Goal: Information Seeking & Learning: Check status

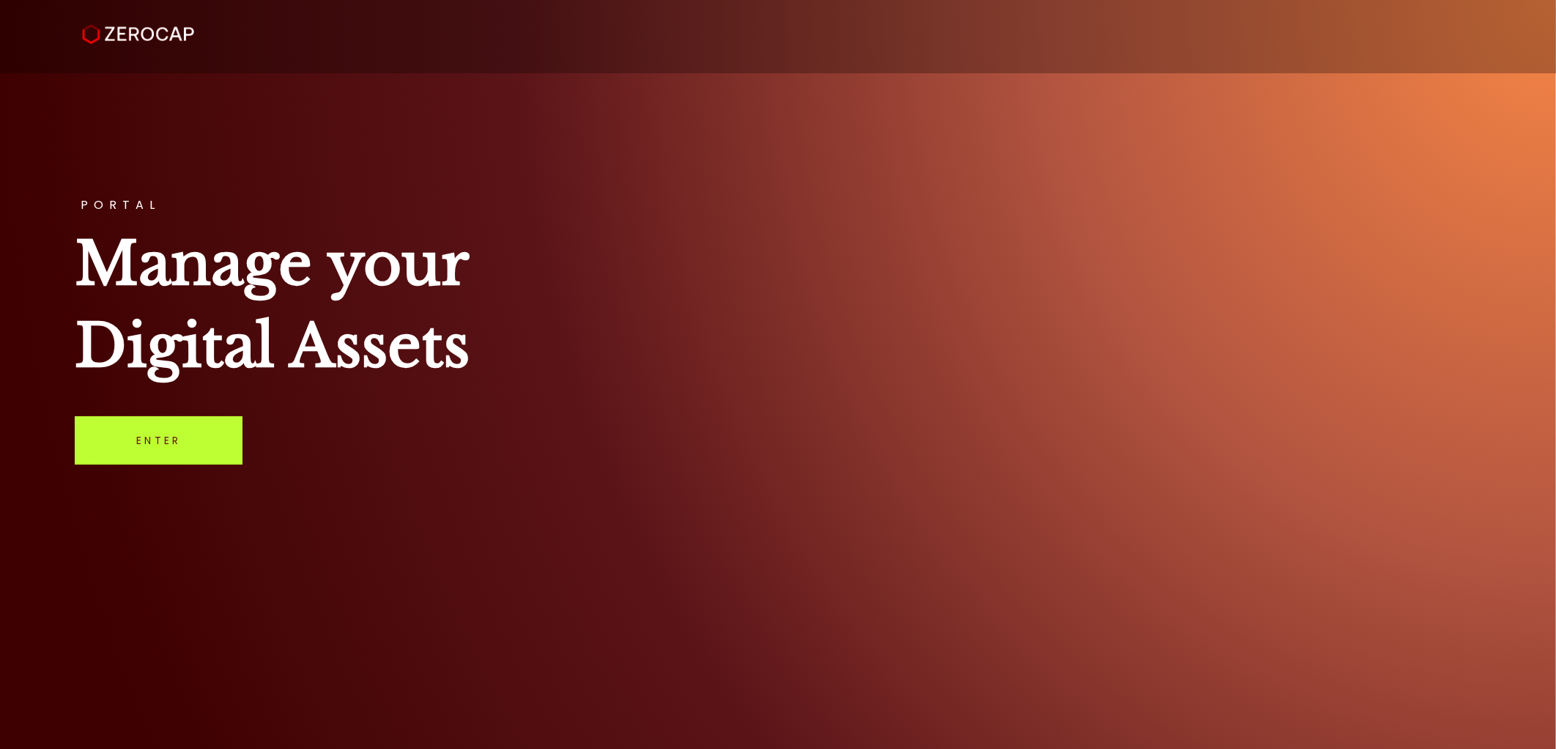
click at [121, 451] on link "Enter" at bounding box center [159, 440] width 168 height 48
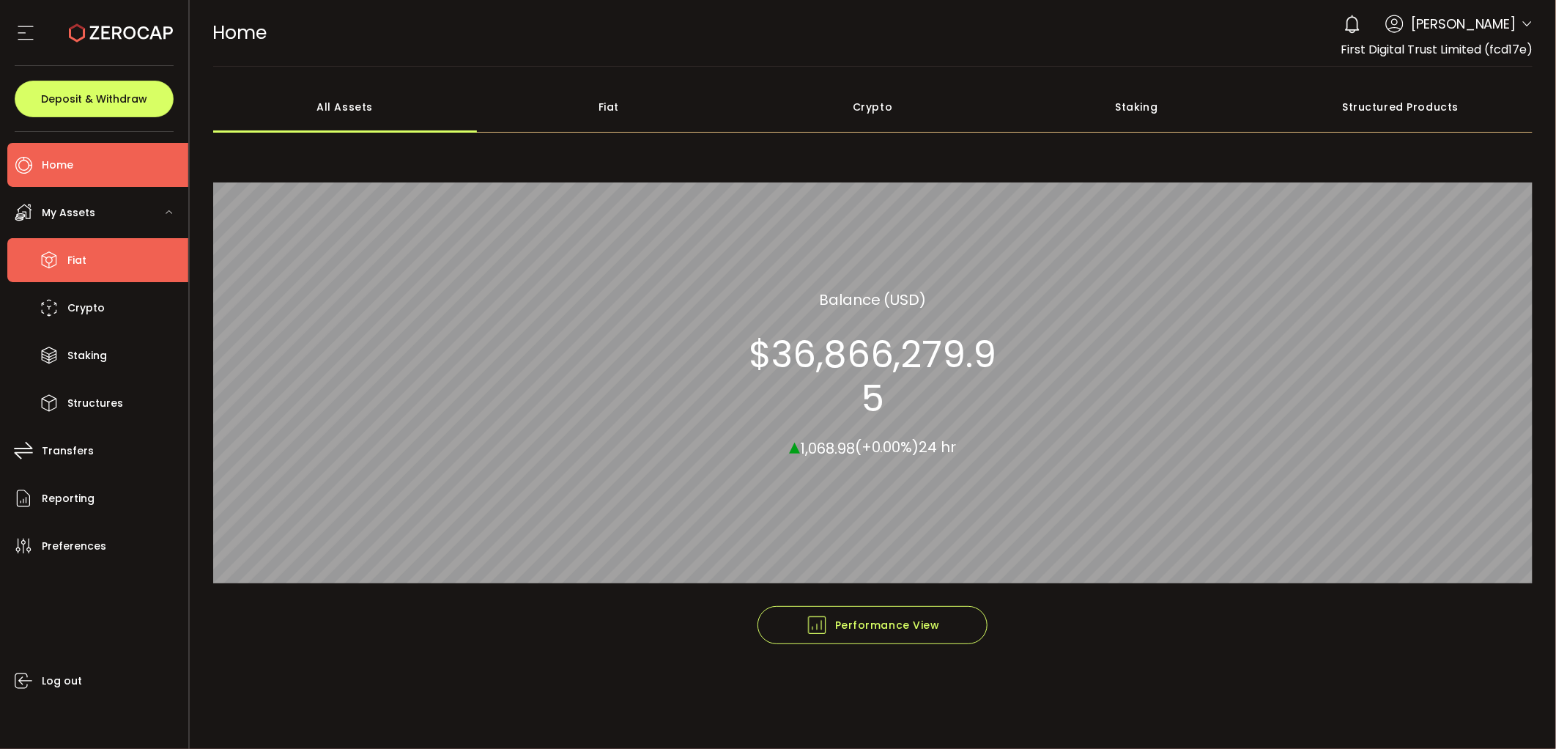
click at [136, 240] on li "Fiat" at bounding box center [97, 260] width 181 height 44
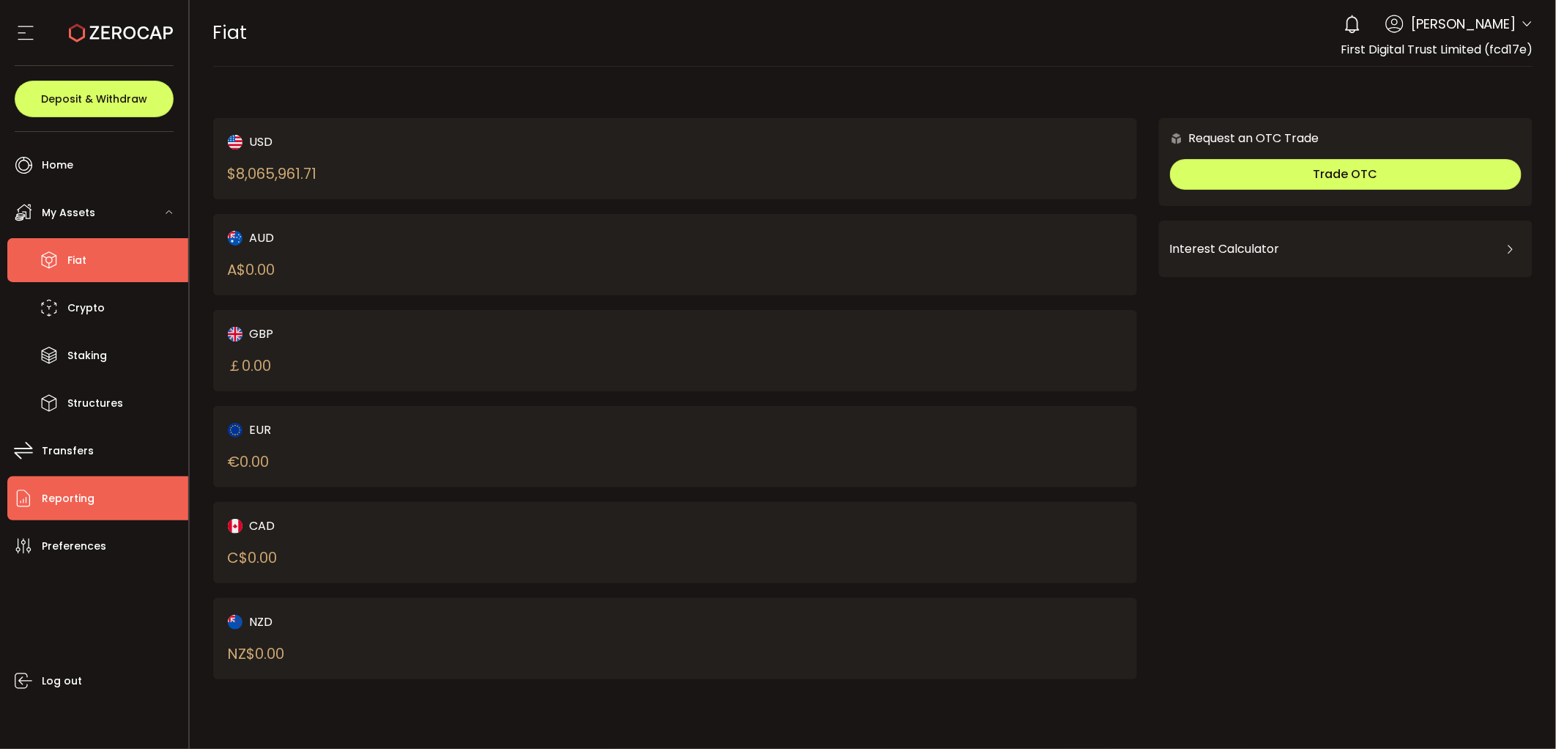
click at [82, 492] on span "Reporting" at bounding box center [68, 498] width 53 height 21
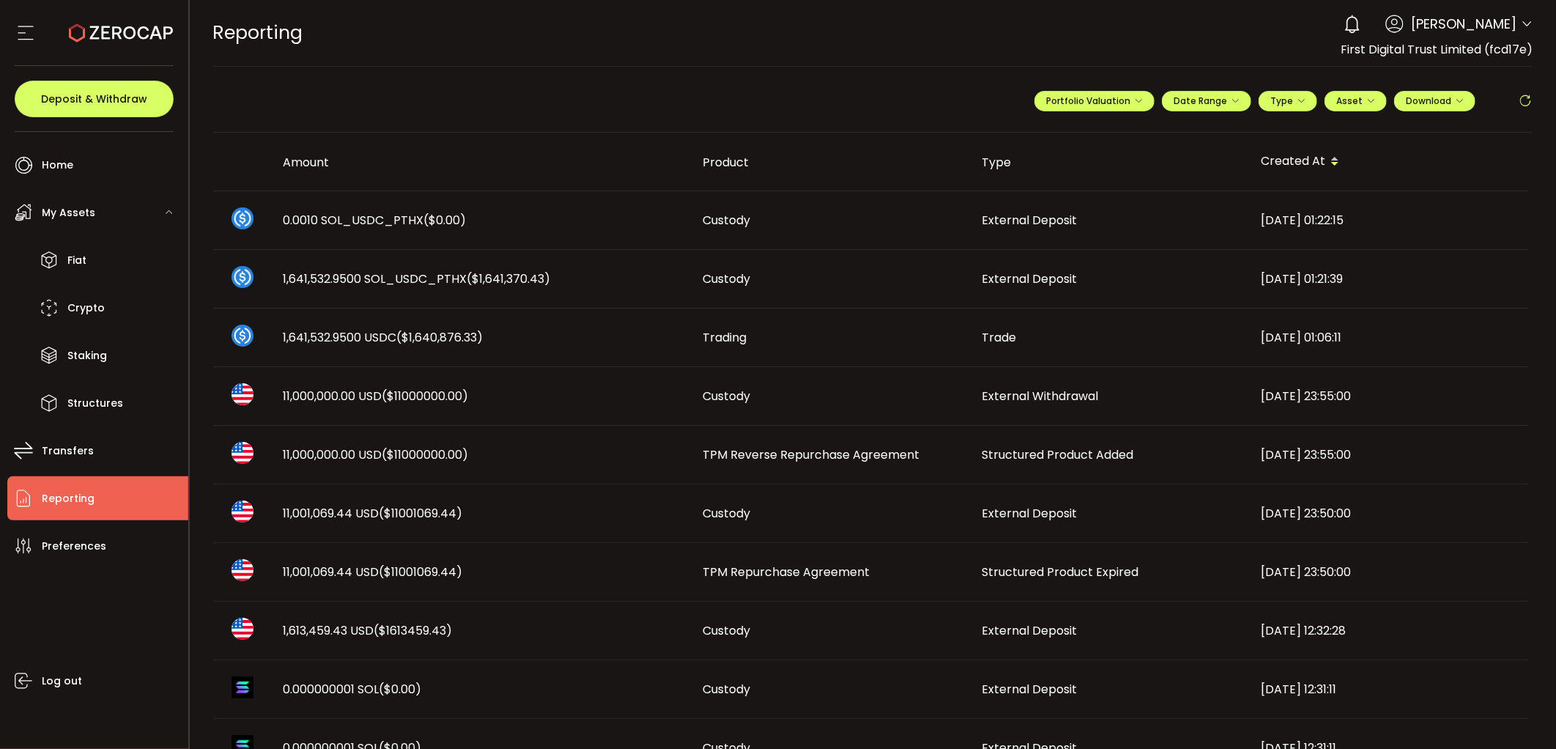
scroll to position [81, 0]
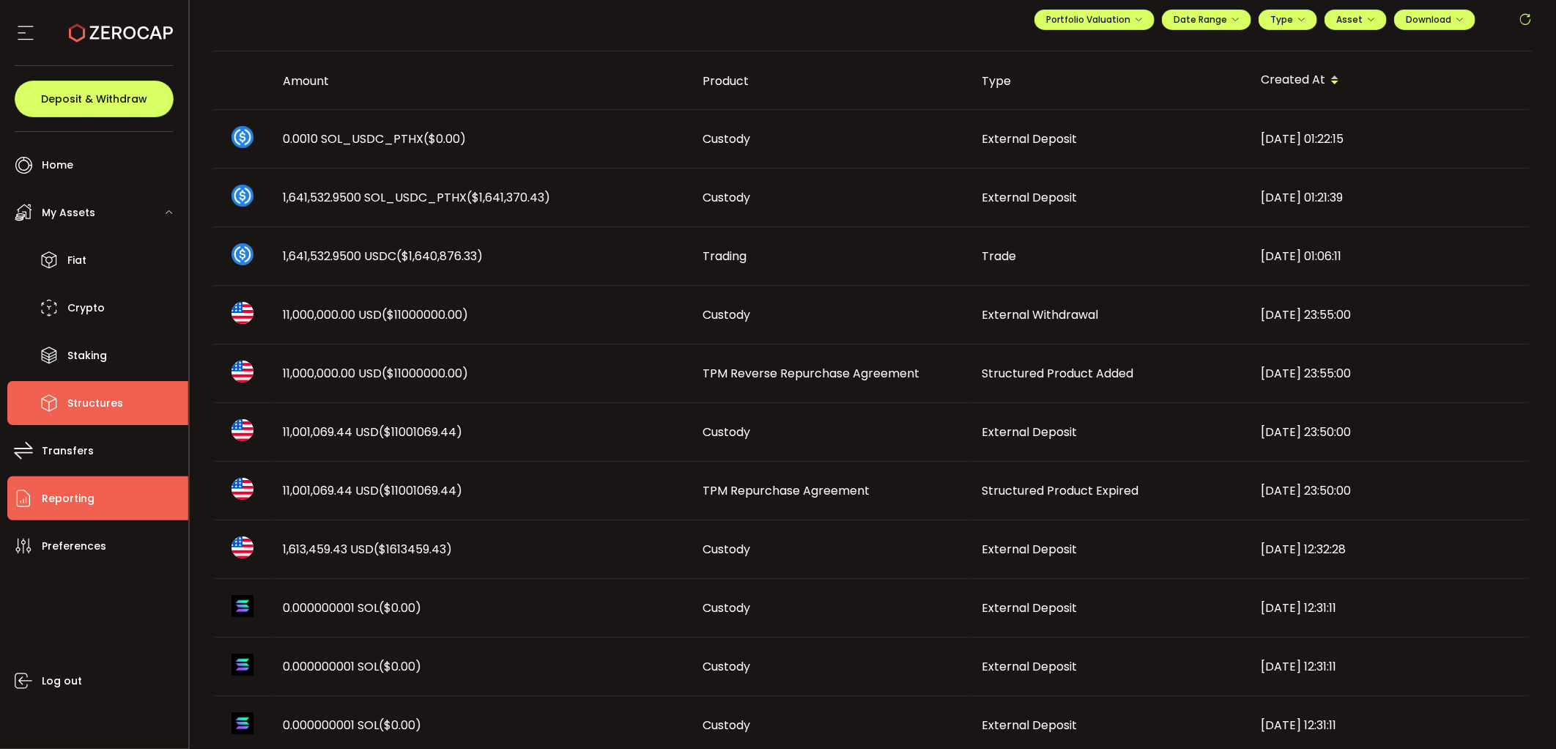
click at [76, 411] on span "Structures" at bounding box center [95, 403] width 56 height 21
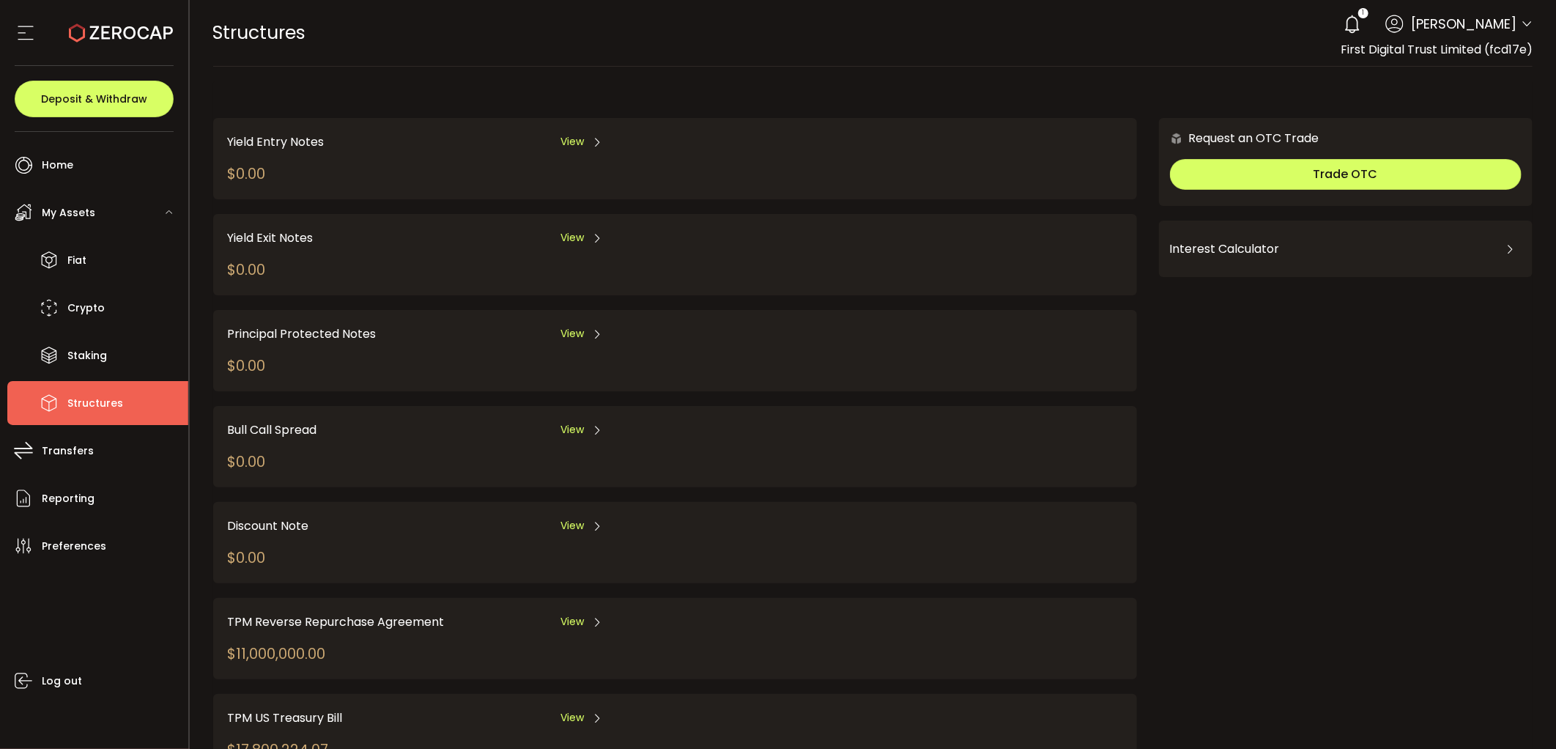
click at [369, 624] on div "TPM Reverse Repurchase Agreement View $11,000,000.00" at bounding box center [541, 639] width 626 height 52
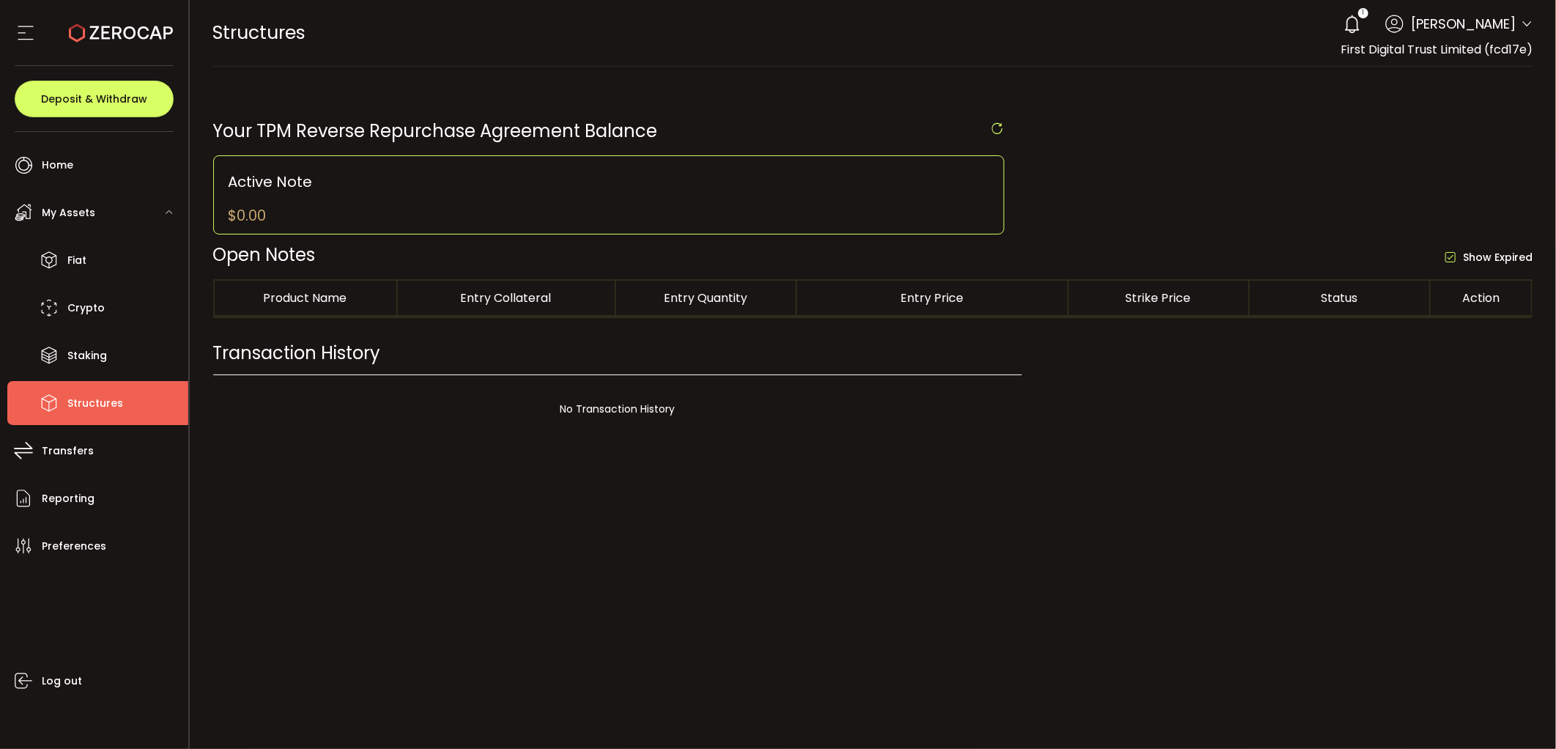
click at [543, 616] on div at bounding box center [873, 374] width 1367 height 749
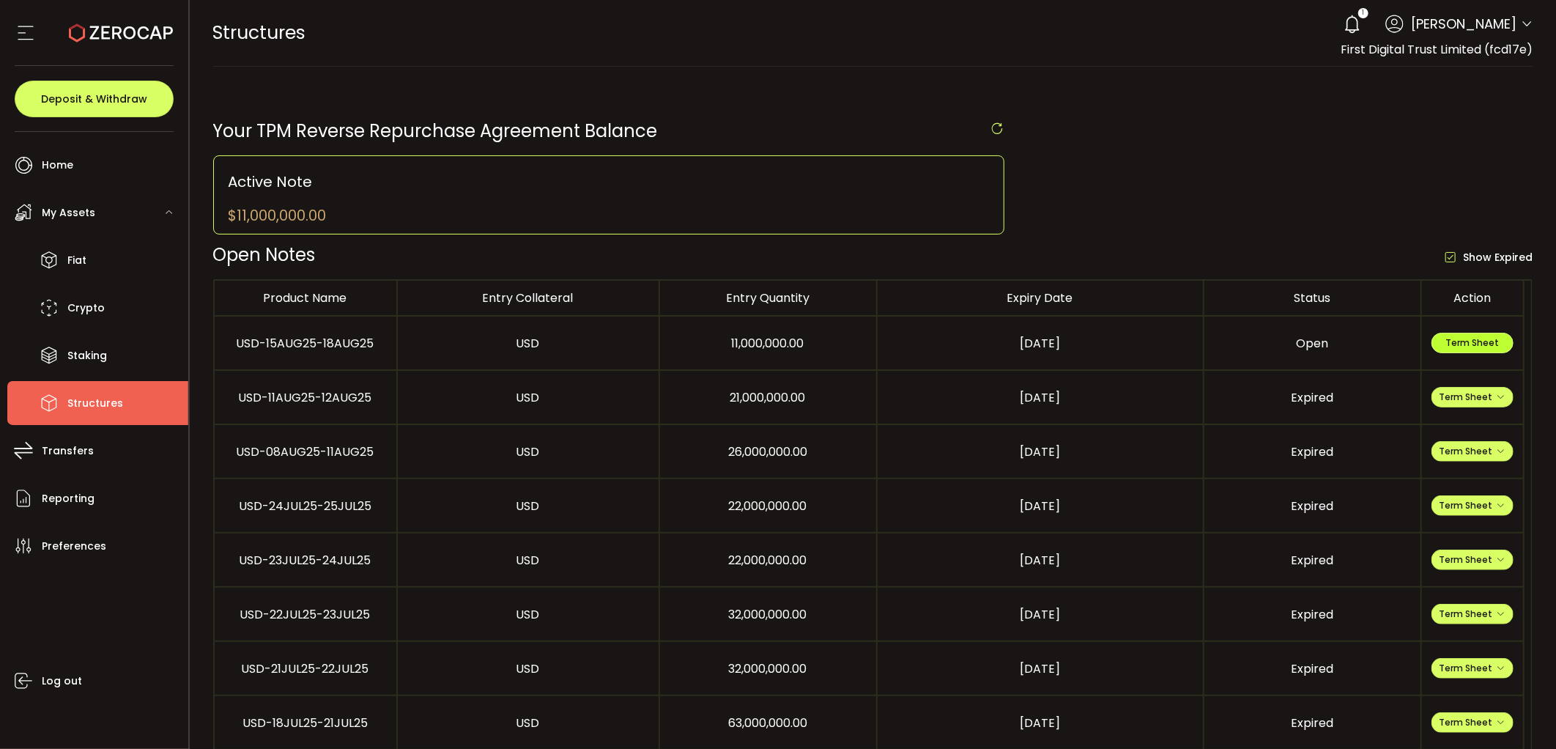
click at [1495, 347] on span "Term Sheet" at bounding box center [1472, 342] width 53 height 12
click at [97, 252] on li "Fiat" at bounding box center [97, 260] width 181 height 44
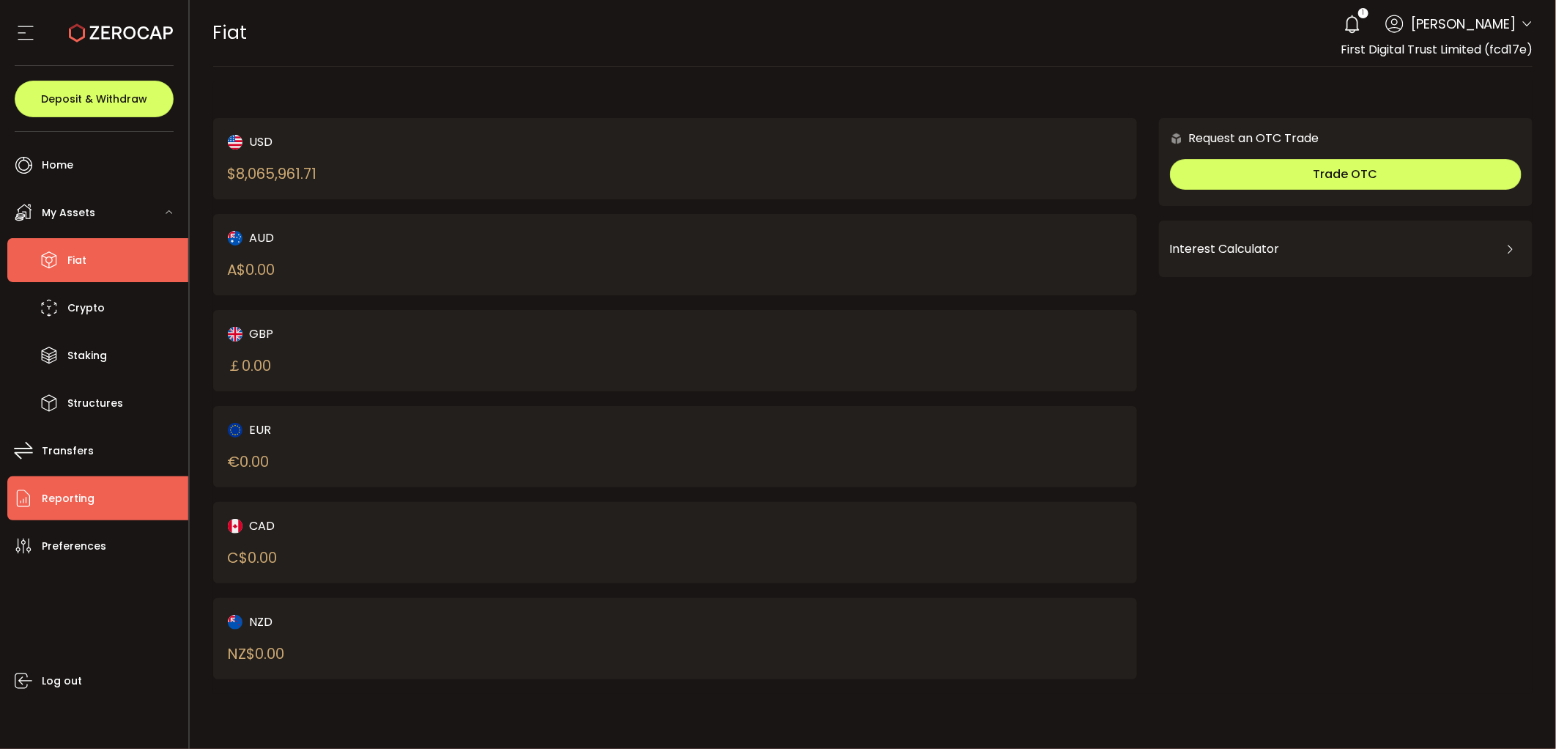
click at [79, 495] on span "Reporting" at bounding box center [68, 498] width 53 height 21
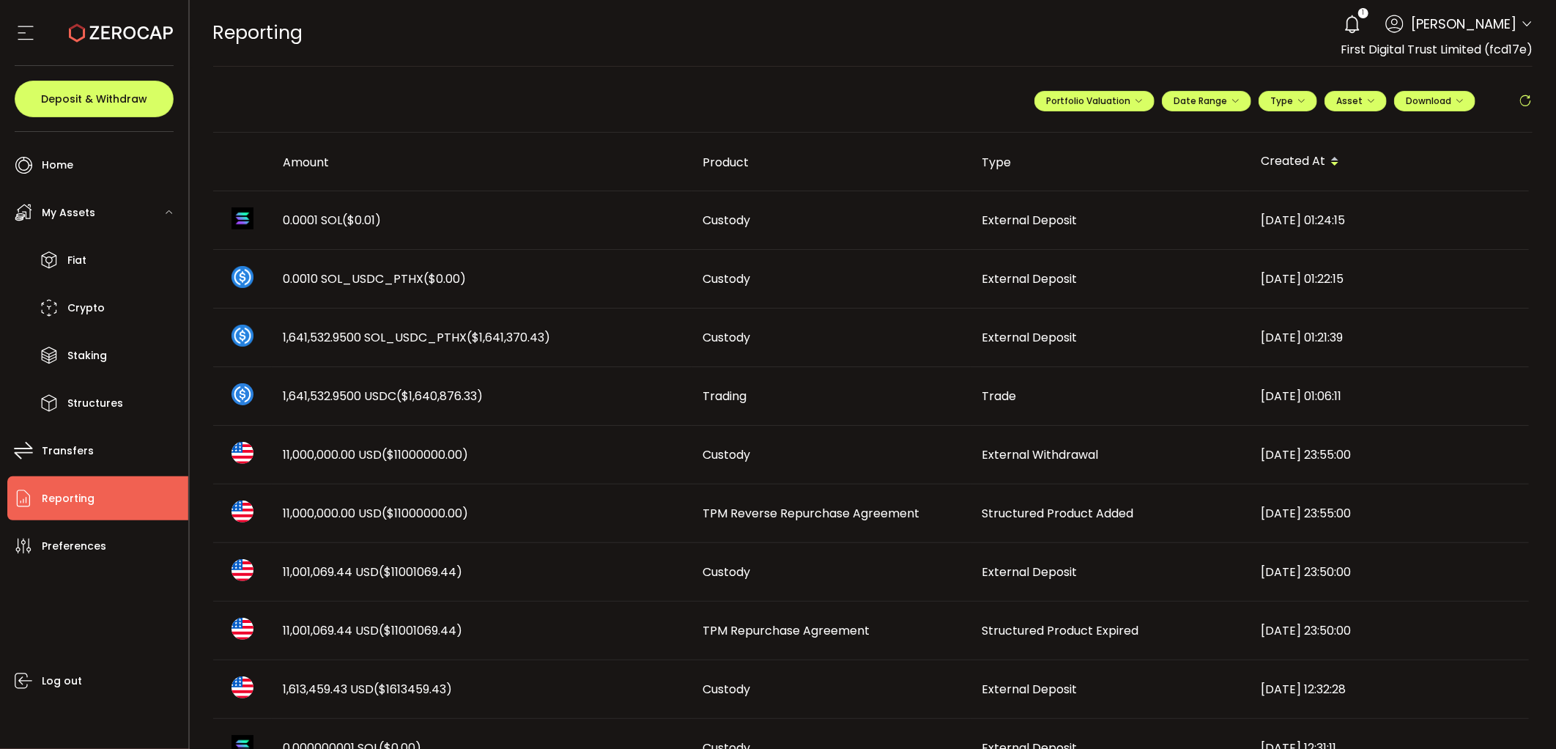
click at [833, 513] on span "TPM Reverse Repurchase Agreement" at bounding box center [811, 513] width 217 height 17
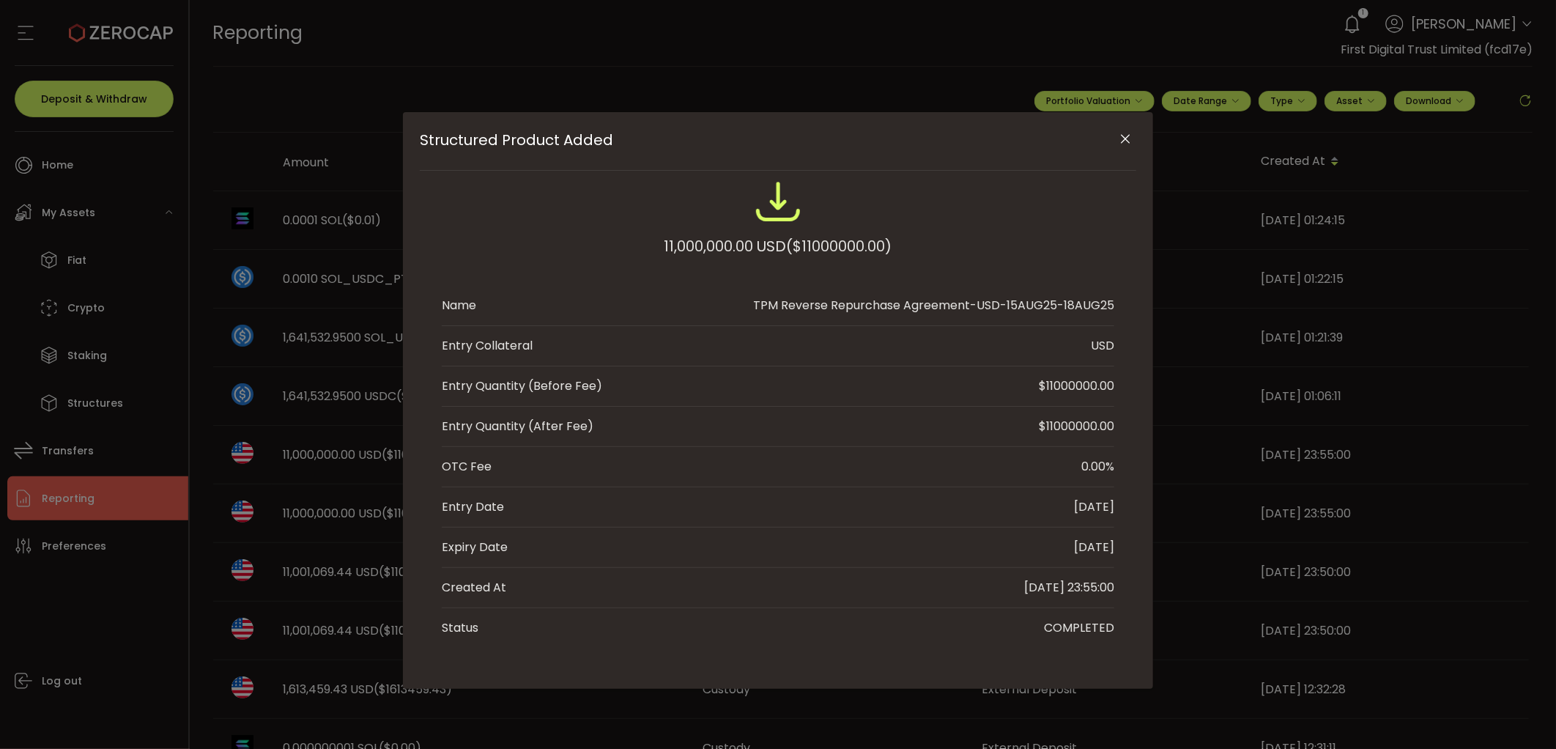
click at [1127, 136] on icon "Close" at bounding box center [1126, 139] width 15 height 15
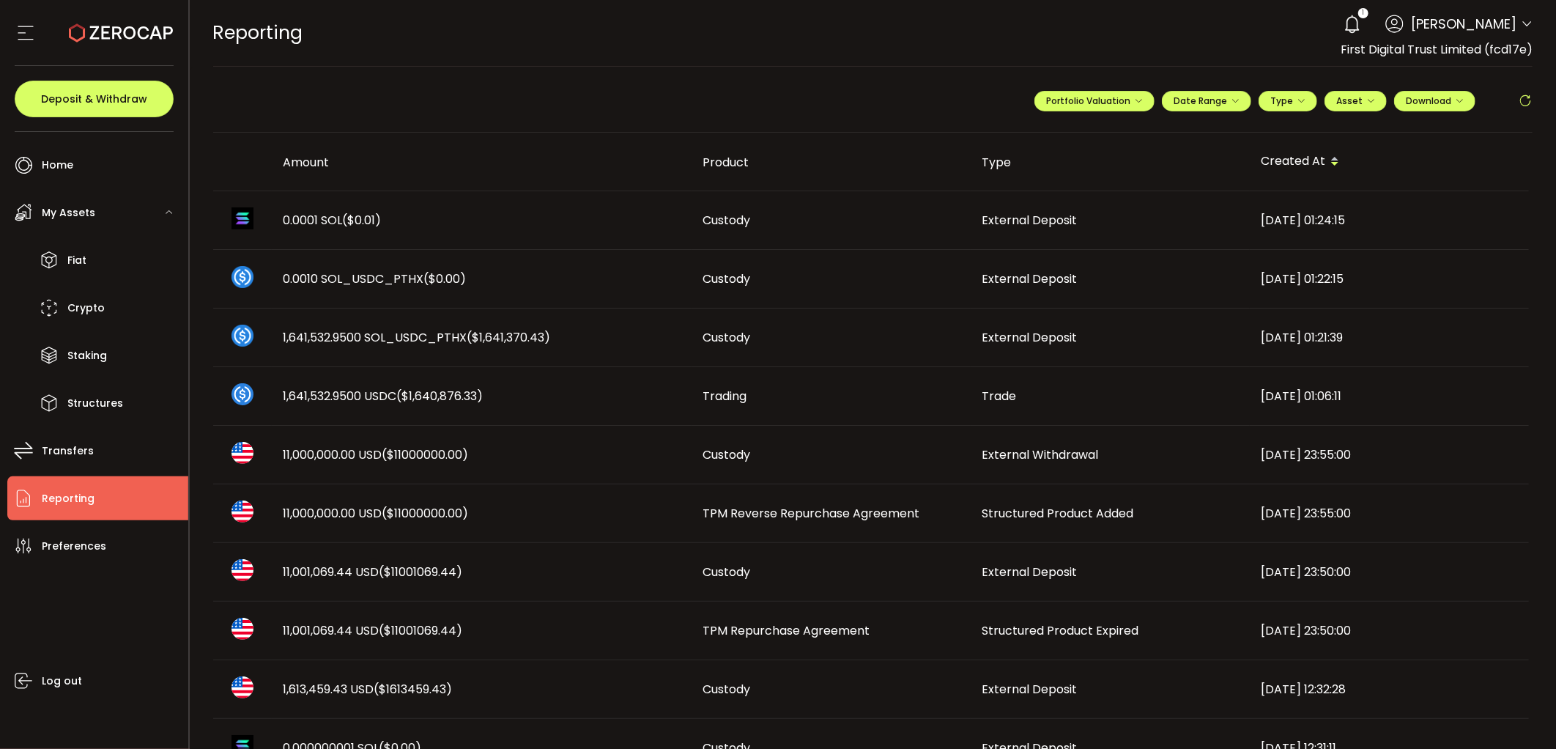
click at [1051, 640] on td "Structured Product Expired" at bounding box center [1110, 631] width 279 height 59
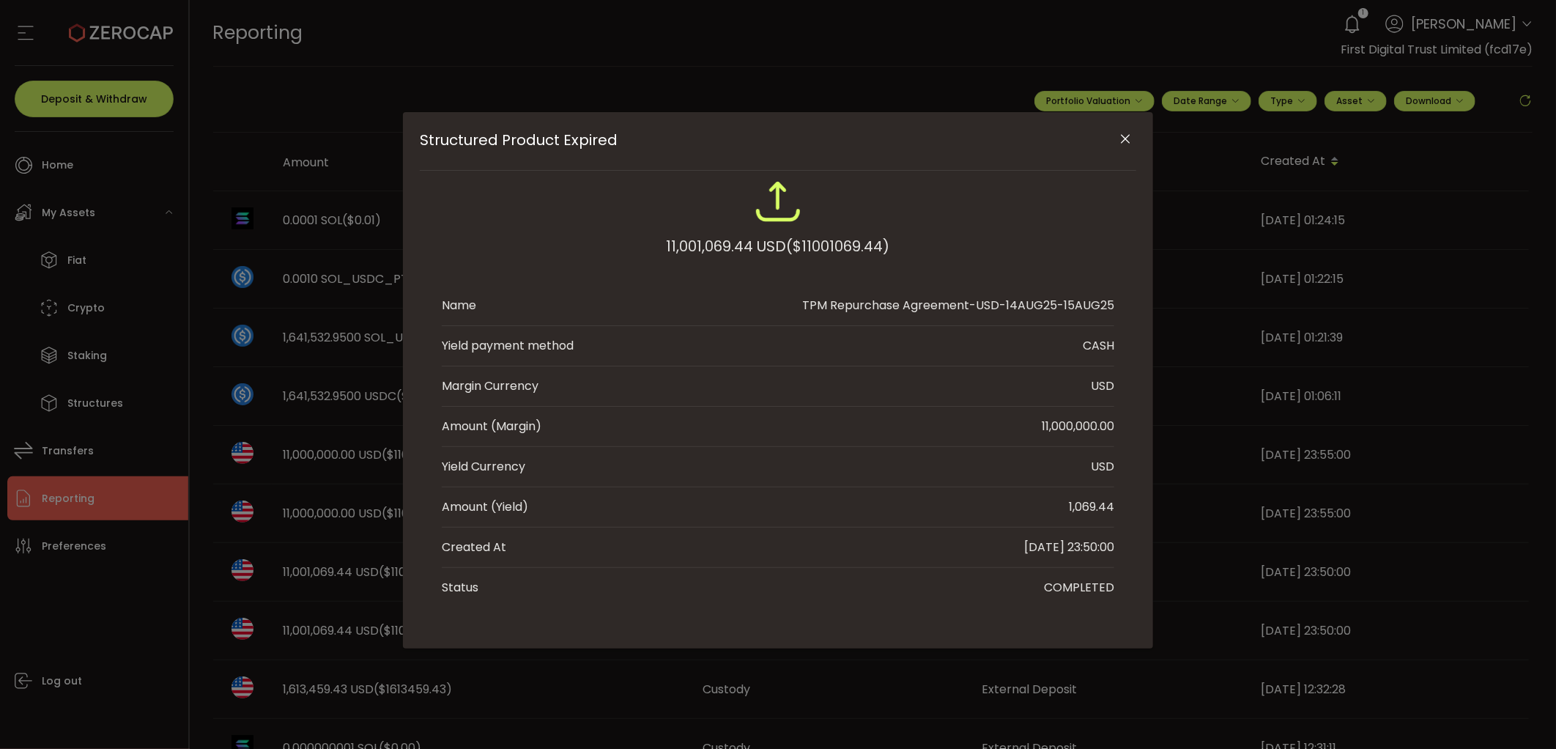
click at [1119, 137] on icon "Close" at bounding box center [1126, 139] width 15 height 15
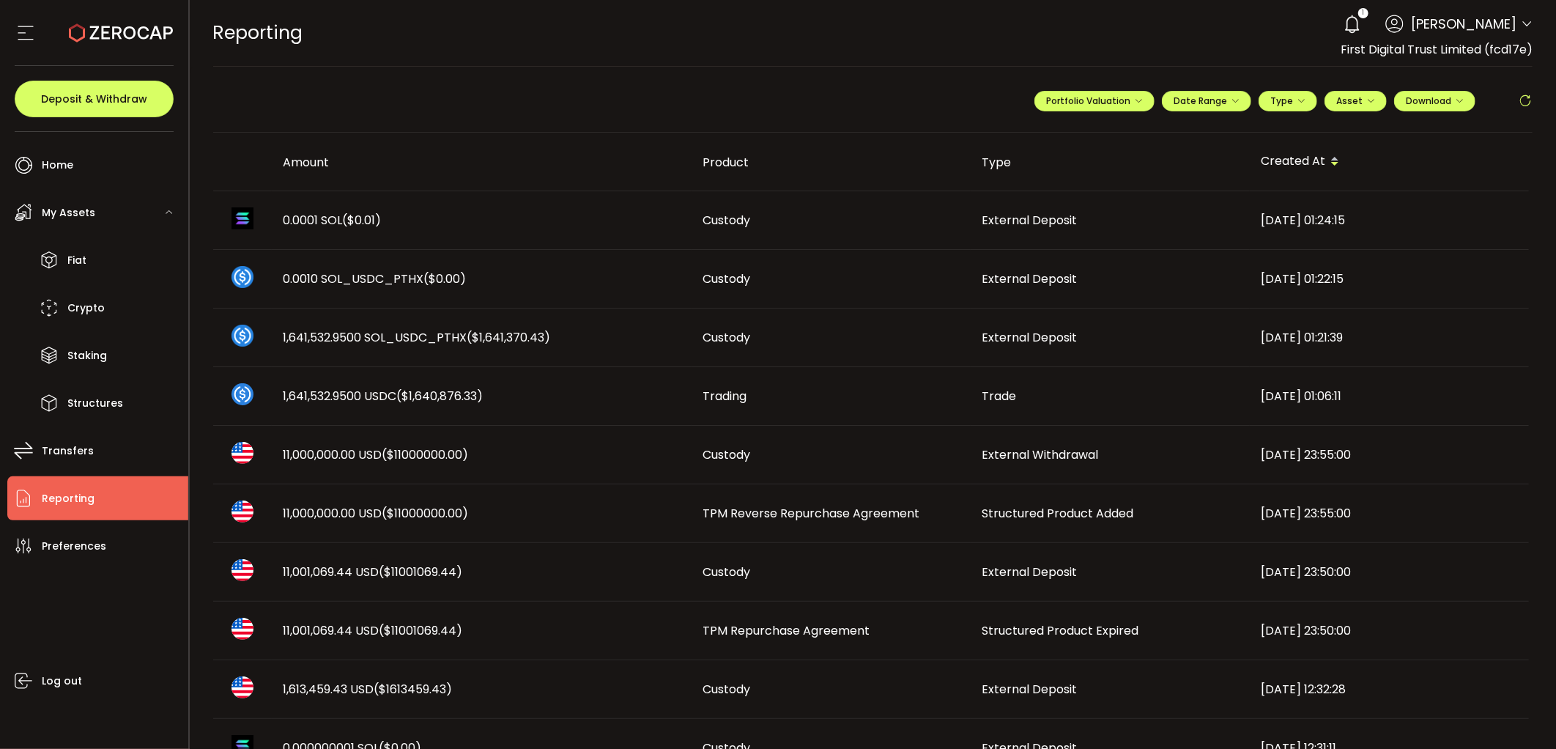
click at [1075, 631] on span "Structured Product Expired" at bounding box center [1061, 630] width 157 height 17
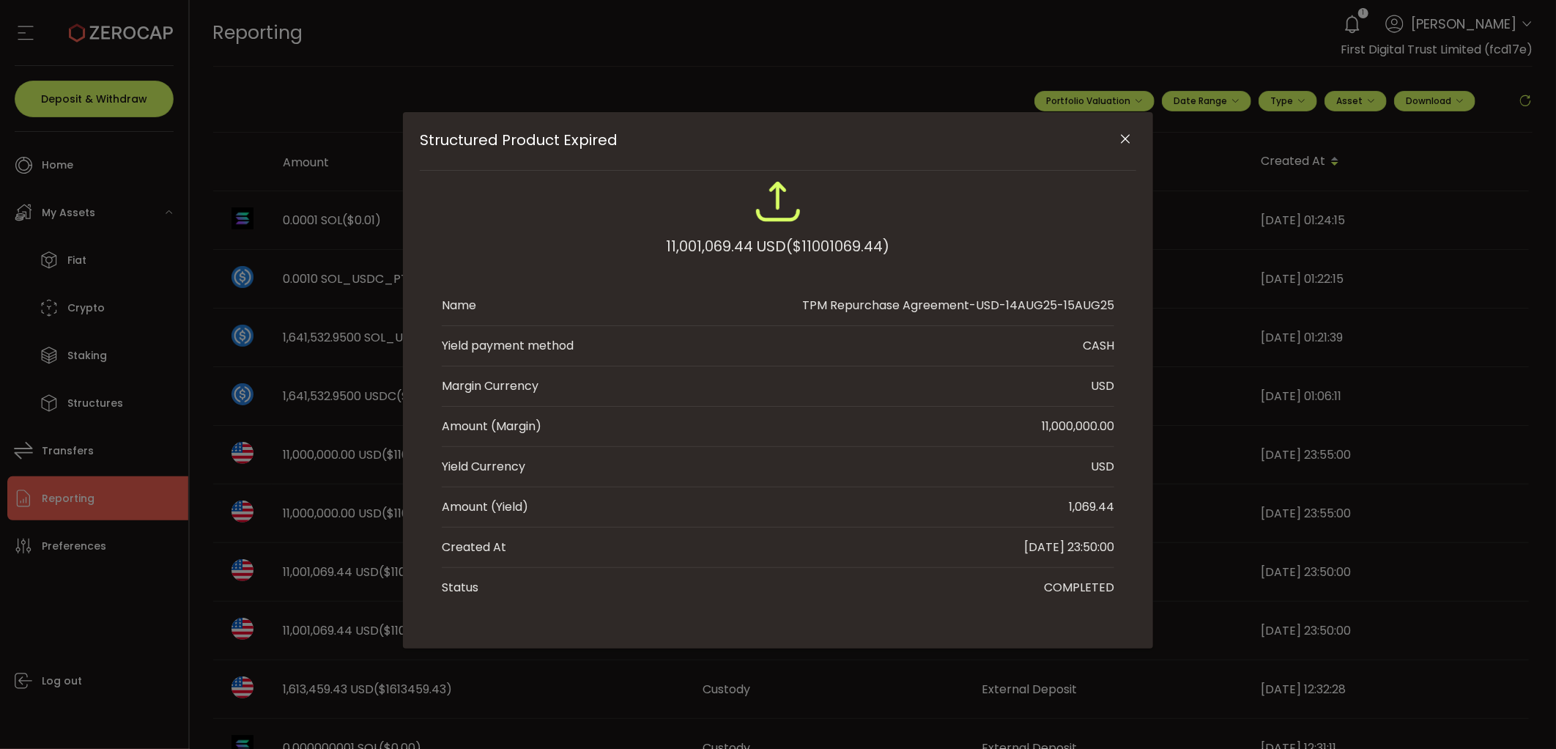
drag, startPoint x: 1055, startPoint y: 514, endPoint x: 1134, endPoint y: 507, distance: 79.4
click at [1134, 507] on div "11,001,069.44 USD ($11001069.44) Name TPM Repurchase Agreement-USD-14AUG25-15AU…" at bounding box center [778, 392] width 717 height 429
copy div "1,069.44"
drag, startPoint x: 1464, startPoint y: 324, endPoint x: 1387, endPoint y: 311, distance: 77.9
click at [1459, 324] on div "Structured Product Expired 11,001,069.44 USD ($11001069.44) Name TPM Repurchase…" at bounding box center [778, 374] width 1556 height 749
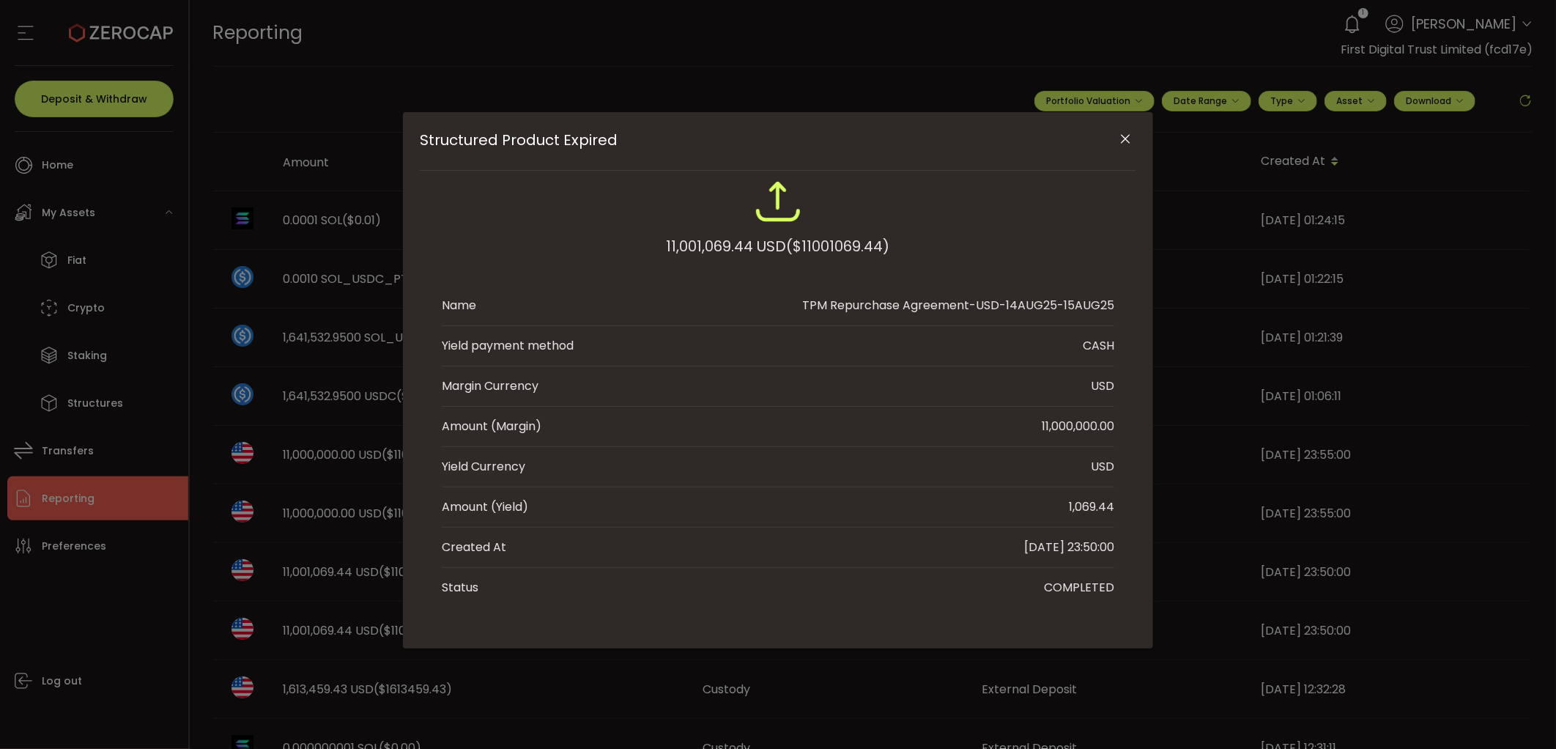
click at [1121, 144] on icon "Close" at bounding box center [1126, 139] width 15 height 15
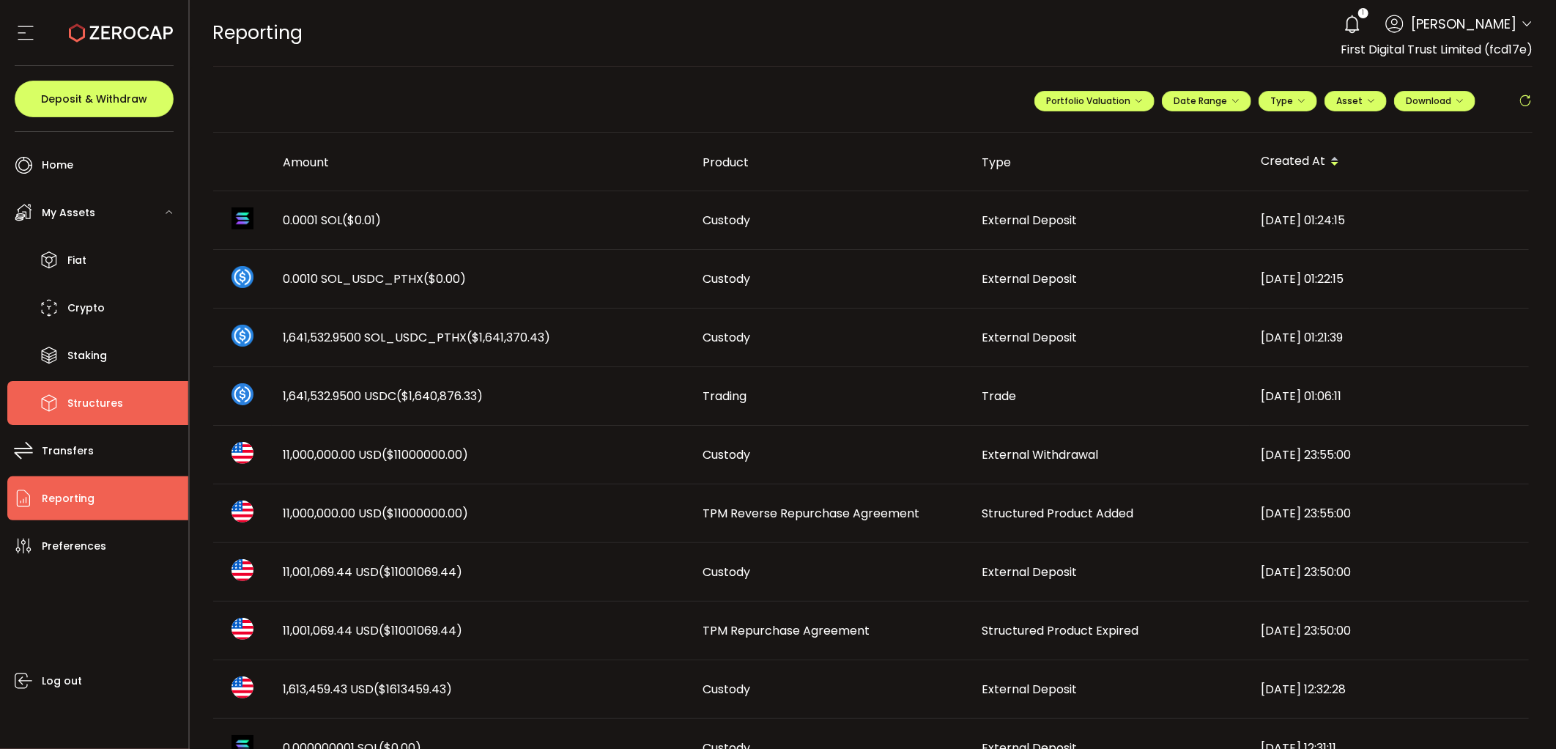
click at [84, 399] on span "Structures" at bounding box center [95, 403] width 56 height 21
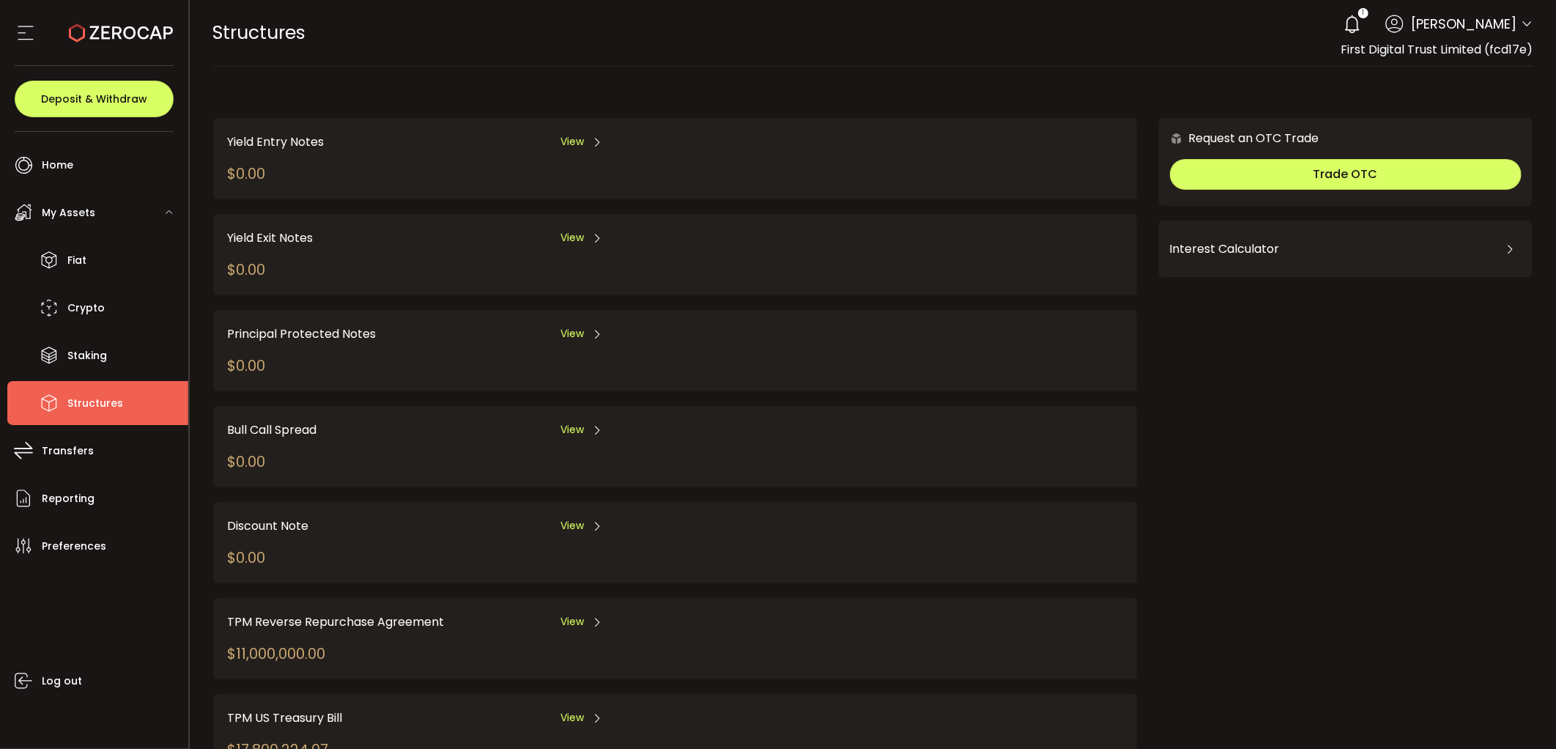
scroll to position [62, 0]
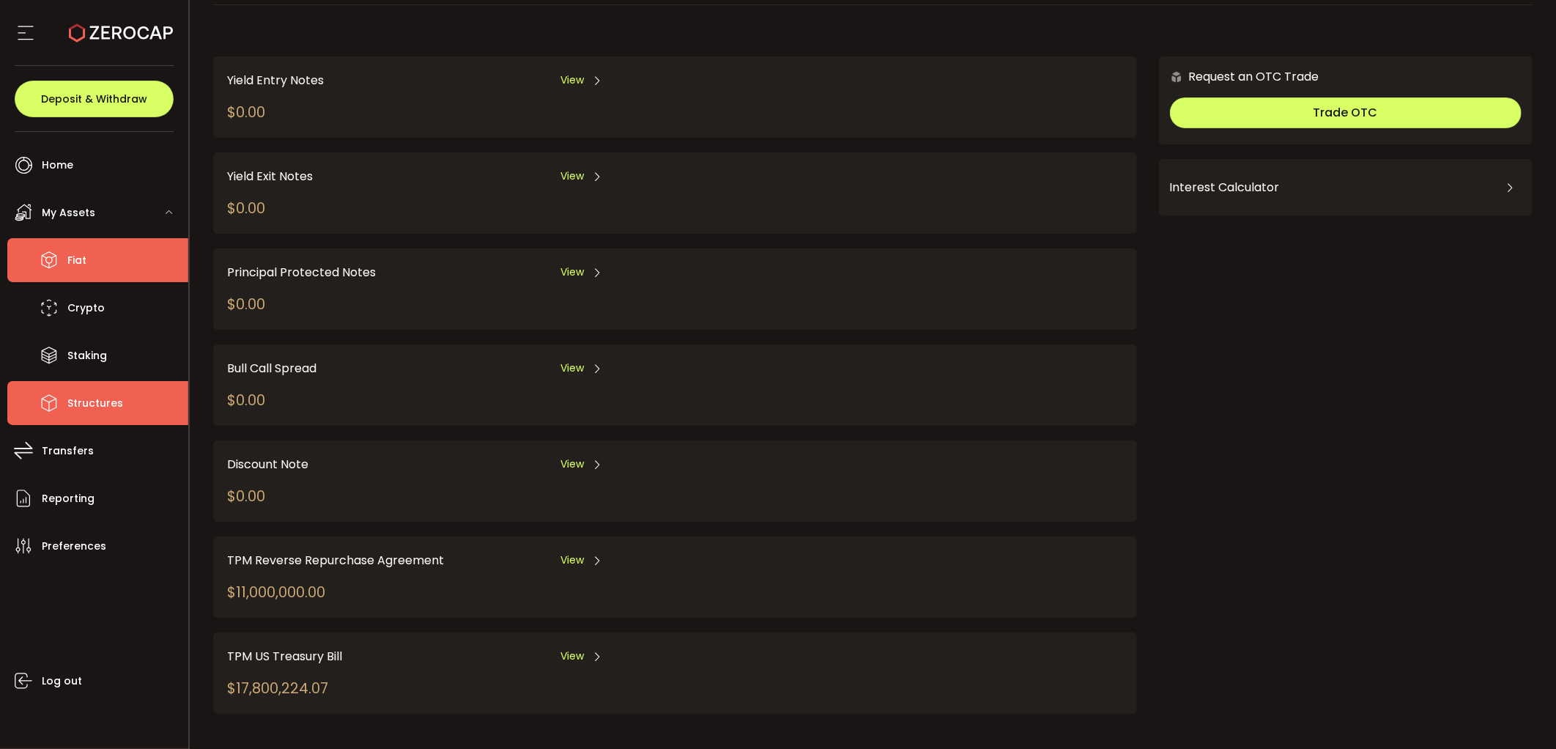
click at [67, 257] on span "Fiat" at bounding box center [76, 260] width 19 height 21
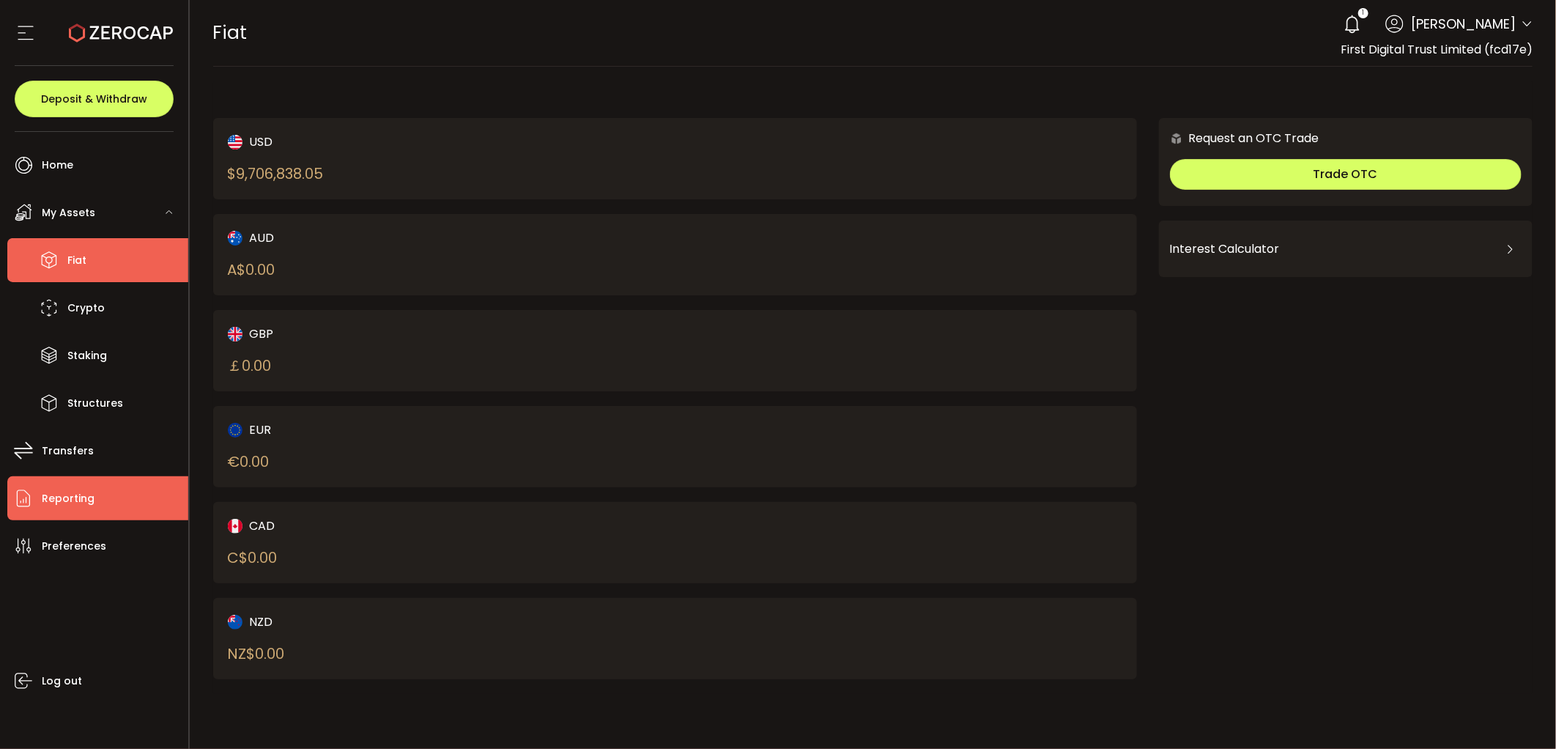
click at [83, 496] on span "Reporting" at bounding box center [68, 498] width 53 height 21
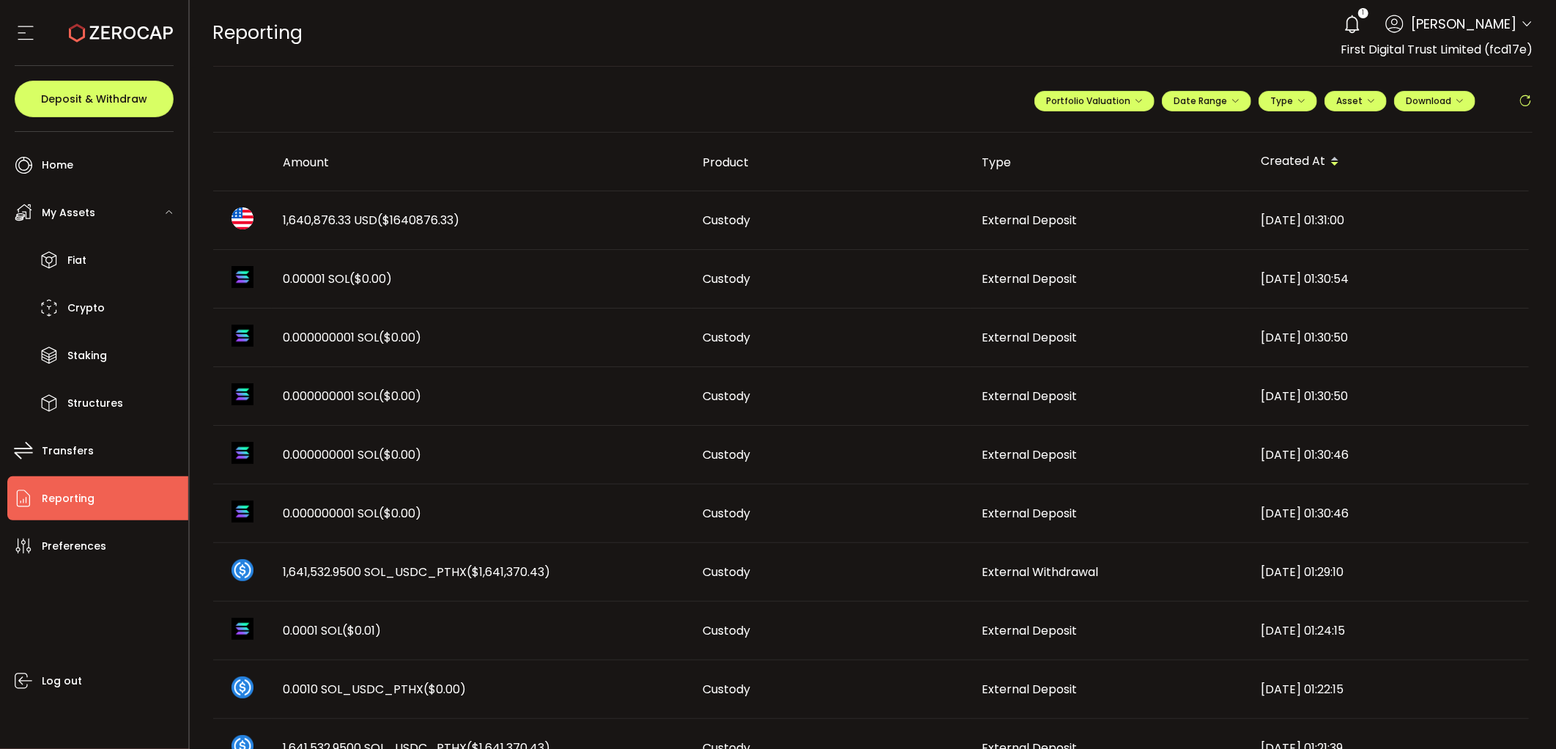
click at [360, 221] on span "1,640,876.33 USD ($1640876.33)" at bounding box center [372, 220] width 177 height 17
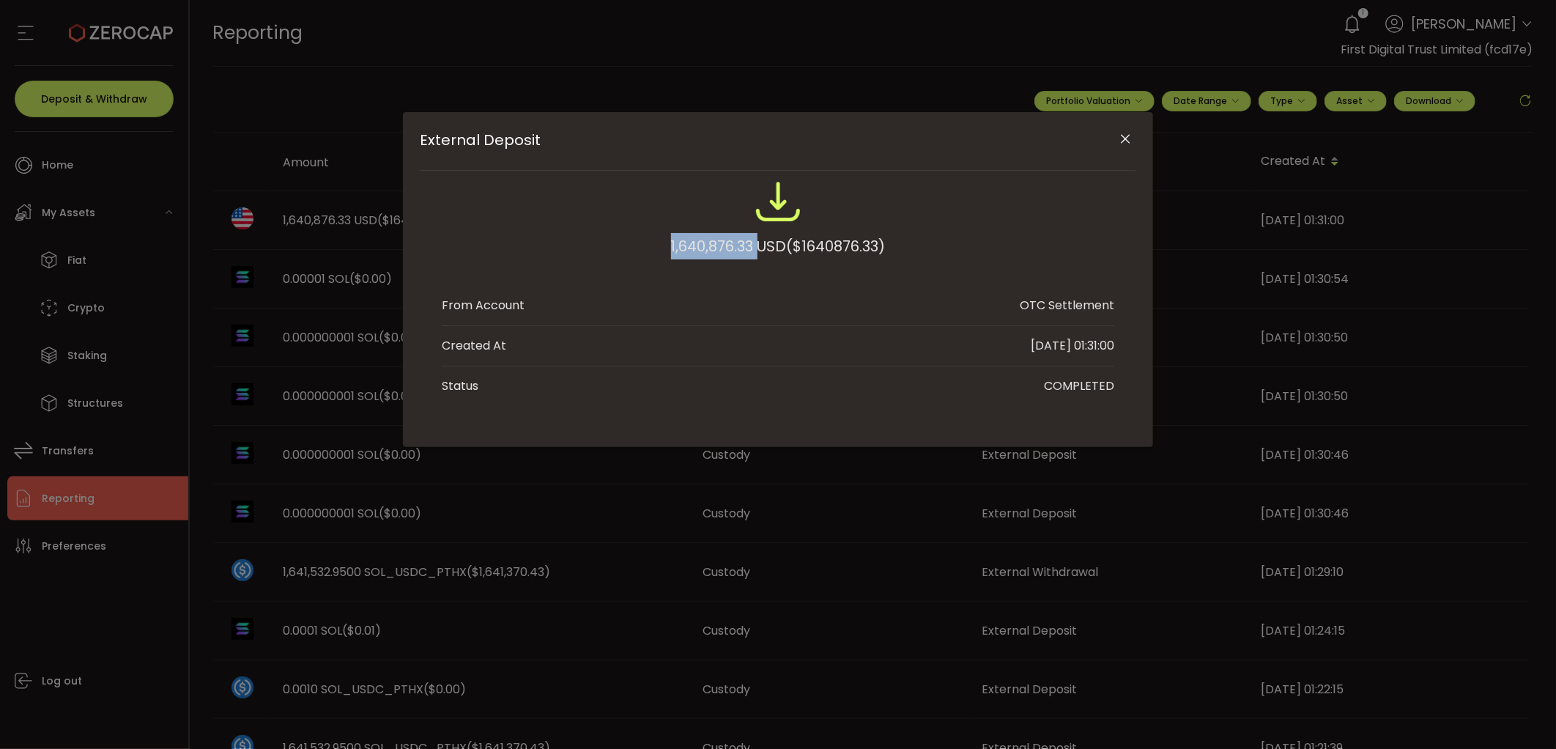
drag, startPoint x: 648, startPoint y: 243, endPoint x: 755, endPoint y: 237, distance: 106.4
click at [755, 237] on div "1,640,876.33 USD ($1640876.33)" at bounding box center [778, 226] width 673 height 96
copy div "1,640,876.33"
drag, startPoint x: 245, startPoint y: 665, endPoint x: 229, endPoint y: 620, distance: 47.3
click at [245, 665] on div "External Deposit 1,640,876.33 USD ($1640876.33) From Account OTC Settlement Cre…" at bounding box center [778, 374] width 1556 height 749
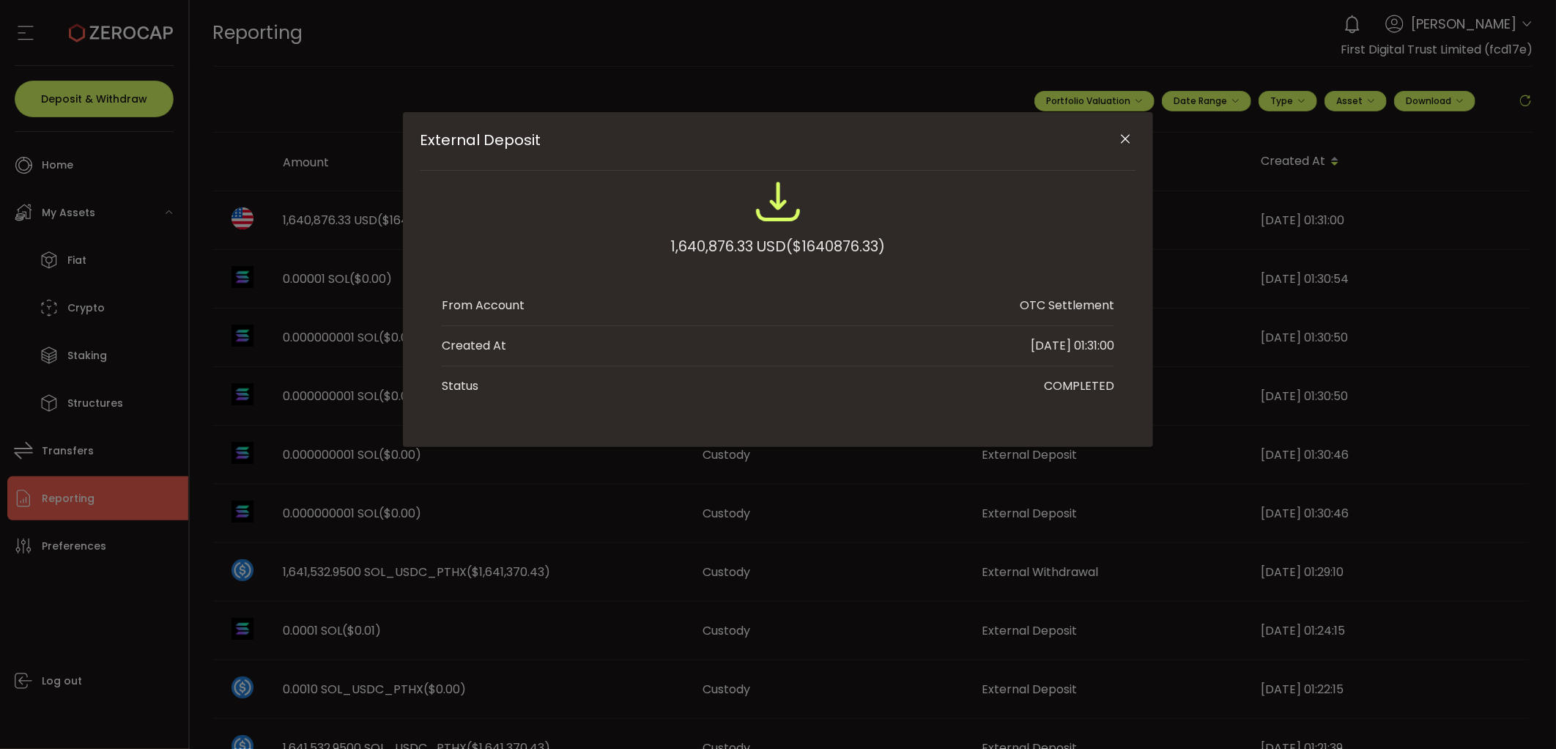
click at [1123, 141] on icon "Close" at bounding box center [1126, 139] width 15 height 15
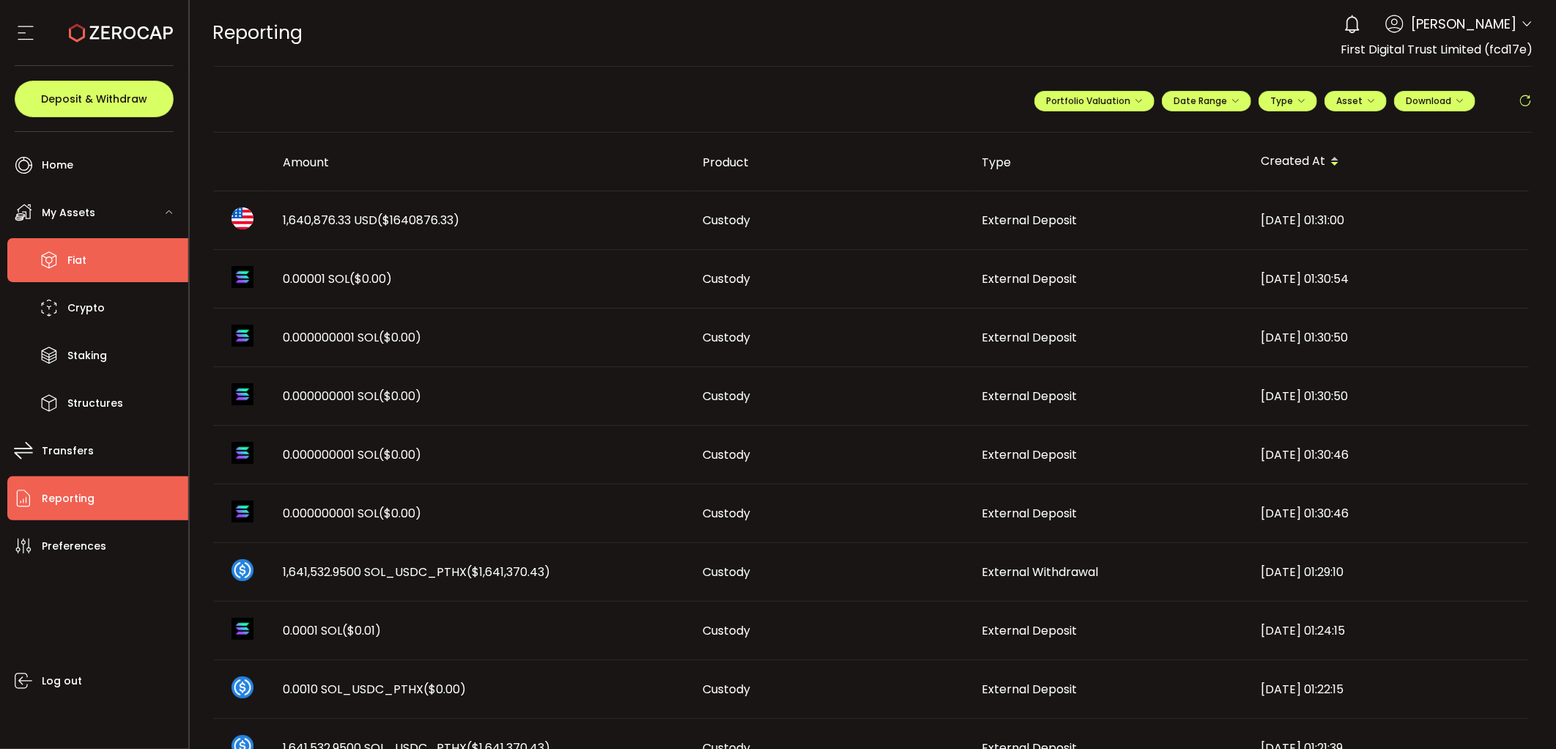
click at [99, 281] on li "Fiat" at bounding box center [97, 260] width 181 height 44
